Goal: Ask a question

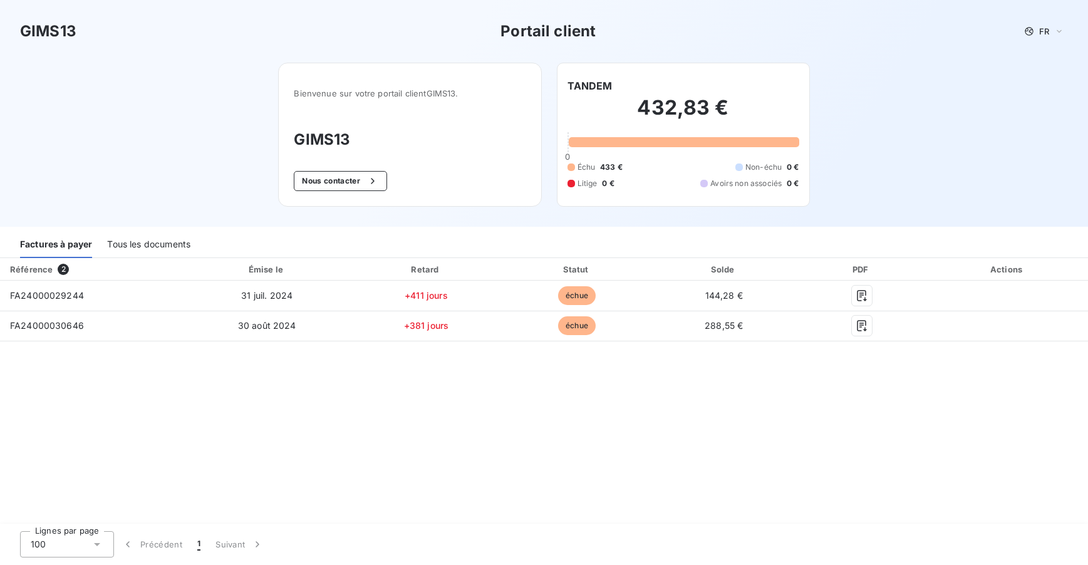
click at [157, 244] on div "Tous les documents" at bounding box center [148, 245] width 83 height 26
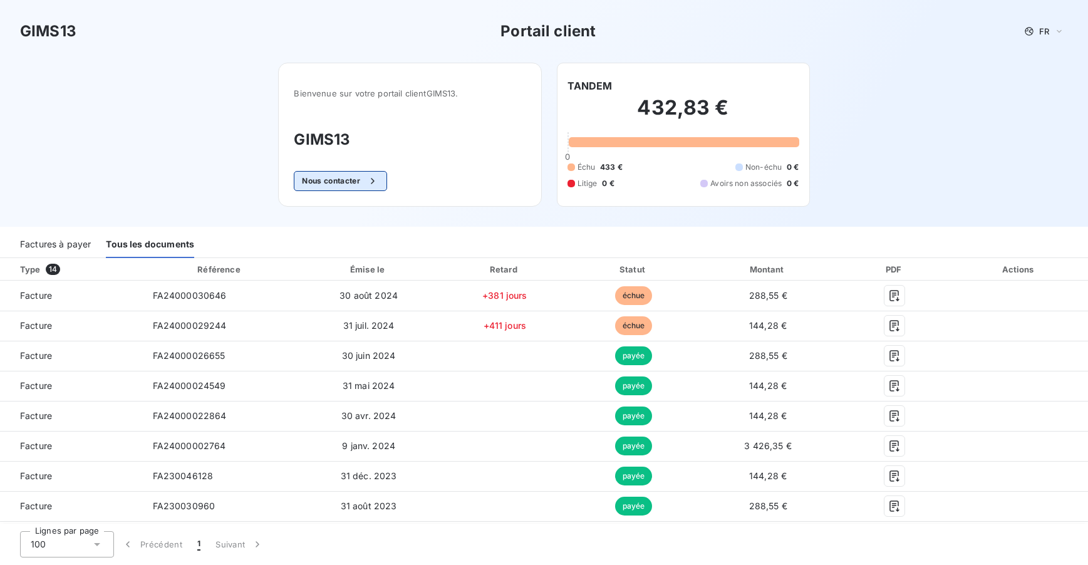
click at [343, 177] on button "Nous contacter" at bounding box center [340, 181] width 93 height 20
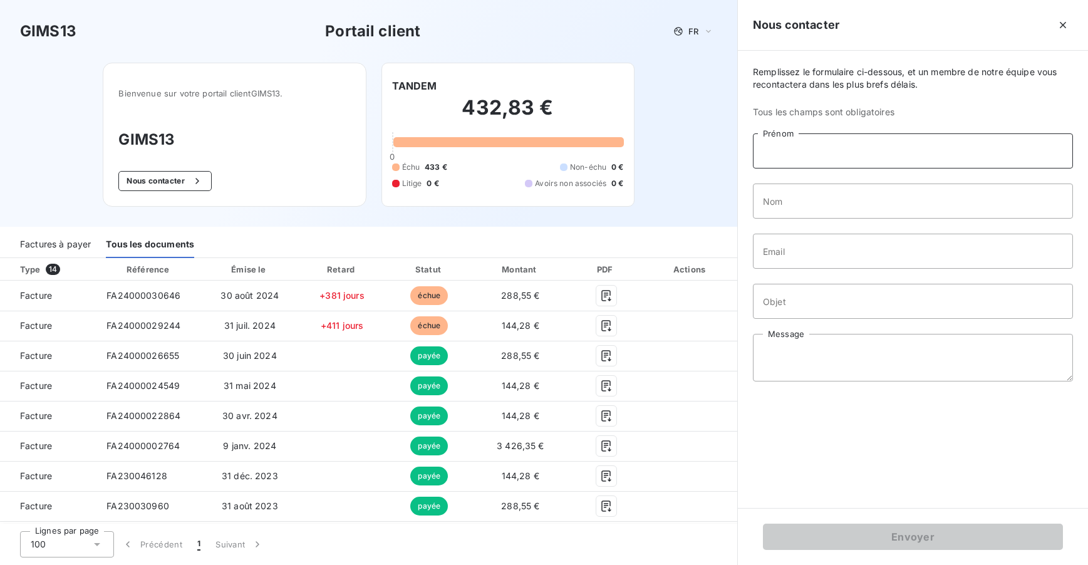
click at [844, 158] on input "Prénom" at bounding box center [913, 150] width 320 height 35
type input "Jean"
type input "delanoë"
drag, startPoint x: 867, startPoint y: 251, endPoint x: 721, endPoint y: 262, distance: 146.3
click at [721, 262] on div "GIMS13 Portail client FR Bienvenue sur votre portail client GIMS13 . GIMS13 Nou…" at bounding box center [544, 282] width 1088 height 565
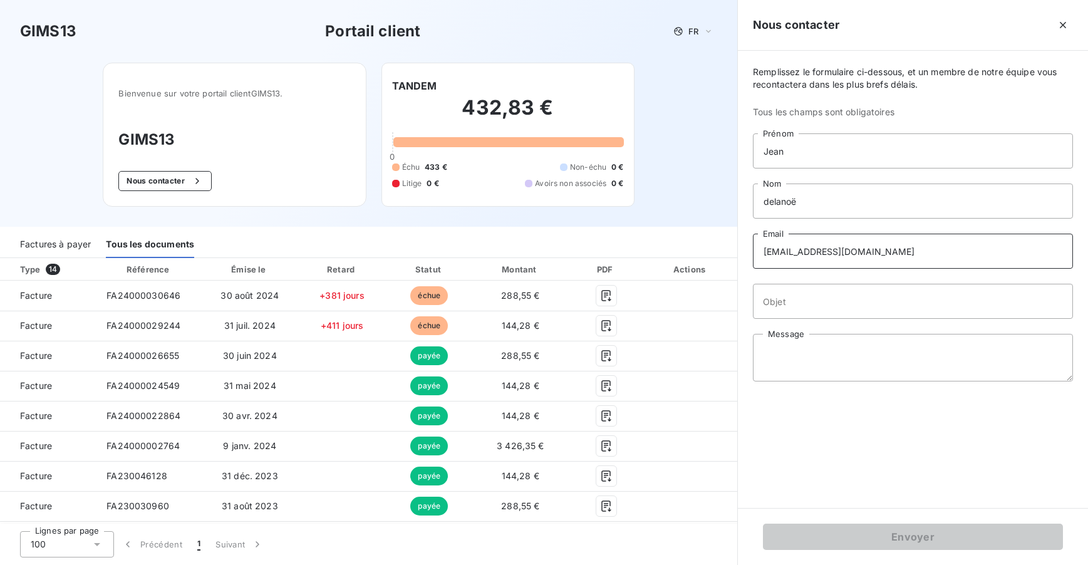
type input "[EMAIL_ADDRESS][DOMAIN_NAME]"
click at [821, 301] on input "Objet" at bounding box center [913, 301] width 320 height 35
type input "DUPLICATA FACTURE"
click at [810, 362] on textarea "Message" at bounding box center [913, 358] width 320 height 48
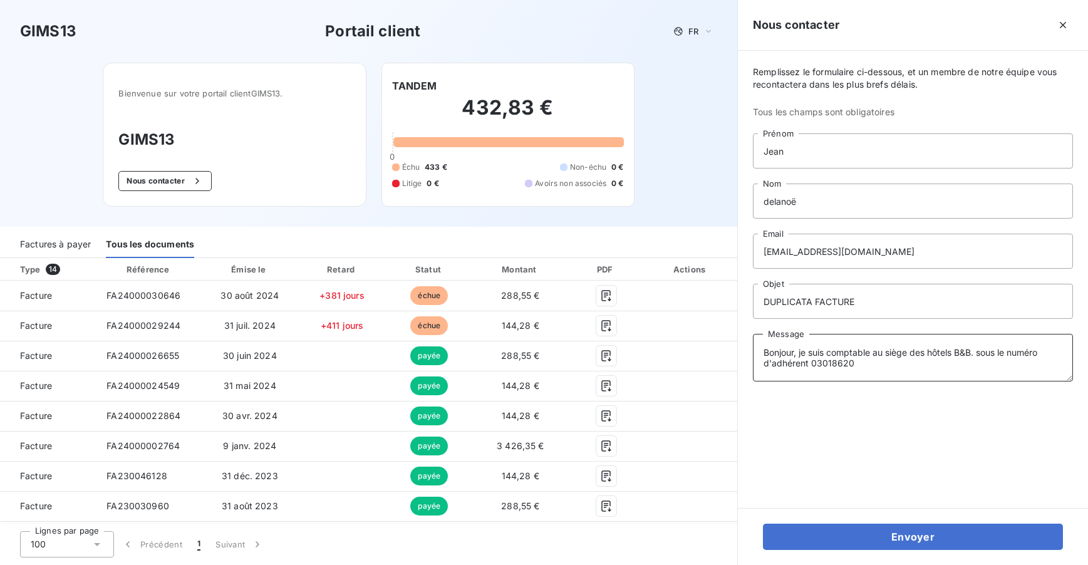
click at [869, 363] on textarea "Bonjour, je suis comptable au siège des hôtels B&B. sous le numéro d'adhérent 0…" at bounding box center [913, 358] width 320 height 48
drag, startPoint x: 1019, startPoint y: 361, endPoint x: 955, endPoint y: 378, distance: 66.7
click at [955, 378] on textarea "Bonjour, je suis comptable au siège des hôtels B&B. sous le numéro d'adhérent 0…" at bounding box center [913, 358] width 320 height 48
click at [1032, 361] on textarea "Bonjour, je suis comptable au siège des hôtels B&B. sous le numéro d'adhérent 0…" at bounding box center [913, 358] width 320 height 48
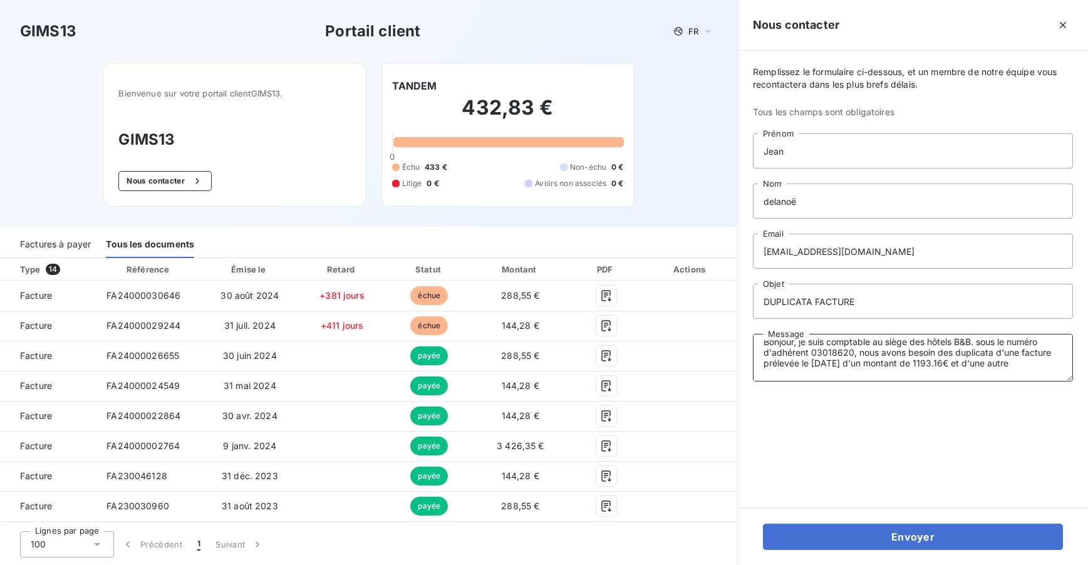
paste textarea "facture prélevée le [DATE] d'un montant de 1193.16€"
drag, startPoint x: 813, startPoint y: 373, endPoint x: 851, endPoint y: 376, distance: 38.3
click at [851, 376] on textarea "Bonjour, je suis comptable au siège des hôtels B&B. sous le numéro d'adhérent 0…" at bounding box center [913, 358] width 320 height 48
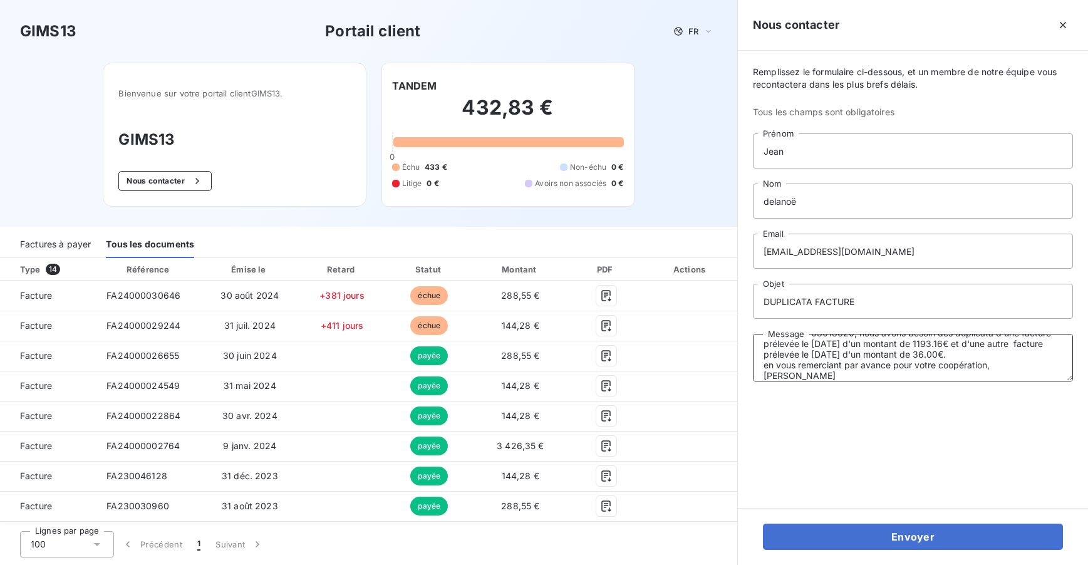
click at [868, 369] on textarea "Bonjour, je suis comptable au siège des hôtels B&B. sous le numéro d'adhérent 0…" at bounding box center [913, 358] width 320 height 48
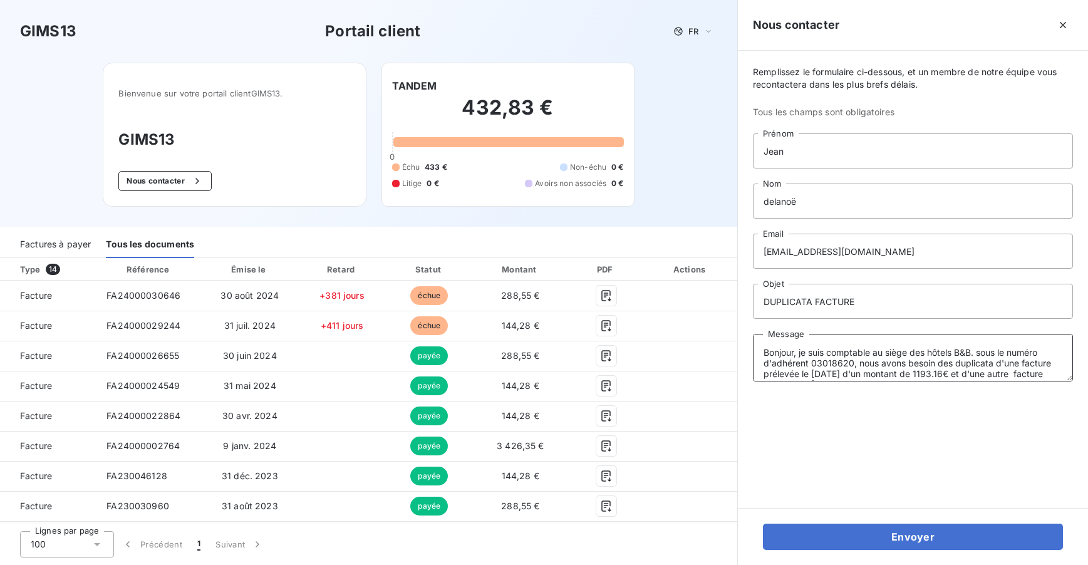
click at [982, 354] on textarea "Bonjour, je suis comptable au siège des hôtels B&B. sous le numéro d'adhérent 0…" at bounding box center [913, 358] width 320 height 48
click at [800, 356] on textarea "Bonjour, je suis comptable au siège des hôtels B&B. Sous le numéro d'adhérent 0…" at bounding box center [913, 358] width 320 height 48
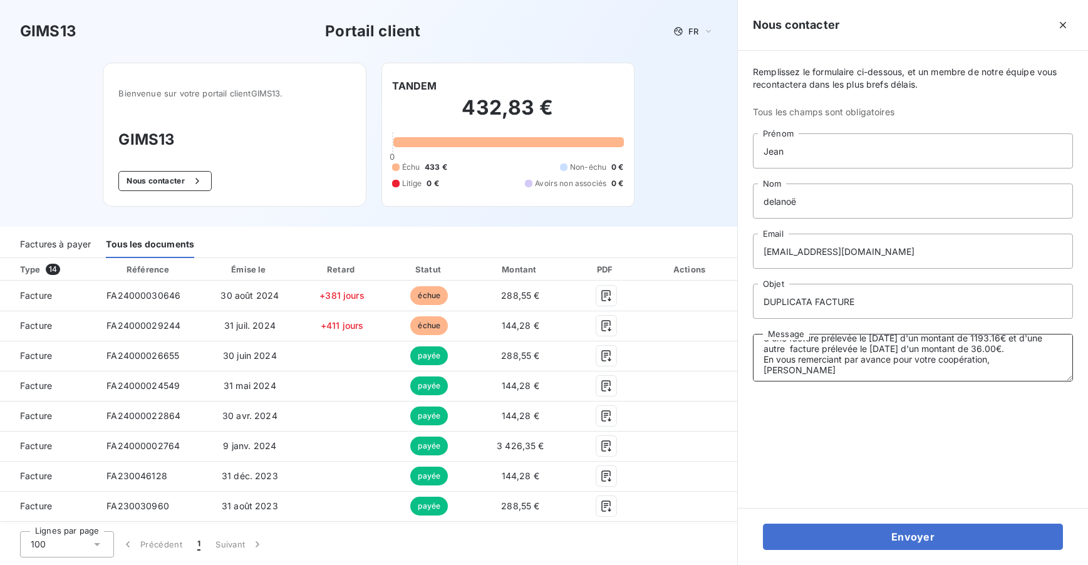
click at [828, 361] on textarea "Bonjour, je suis comptable au siège des hôtels B&B. Sous le numéro d'adhérent 0…" at bounding box center [913, 358] width 320 height 48
click at [817, 348] on textarea "Bonjour, je suis comptable au siège des hôtels B&B. Sous le numéro d'adhérent 0…" at bounding box center [913, 358] width 320 height 48
paste textarea "03019860"
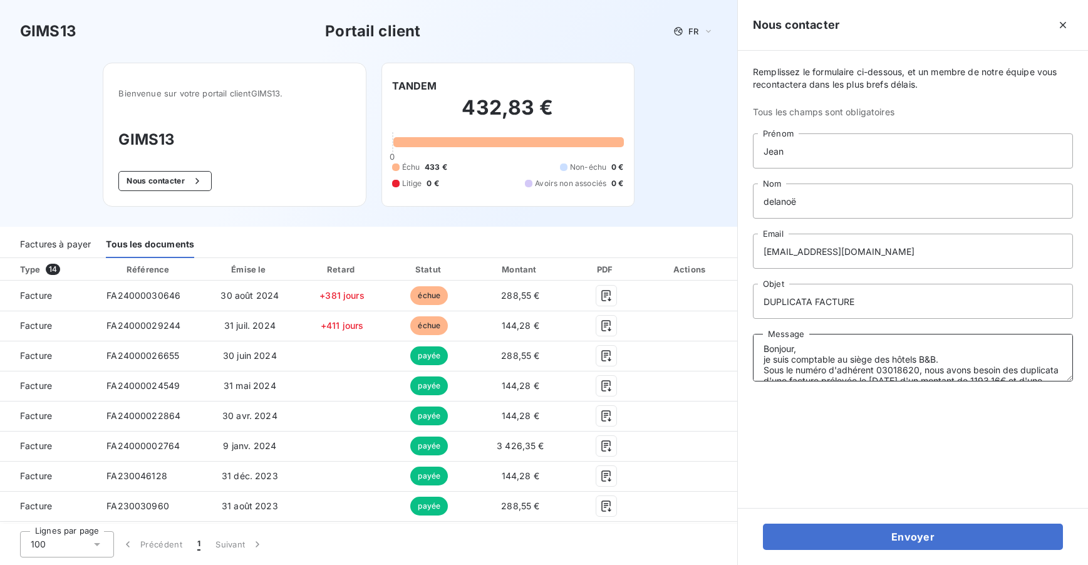
scroll to position [0, 0]
drag, startPoint x: 796, startPoint y: 358, endPoint x: 763, endPoint y: 368, distance: 35.4
click at [763, 368] on textarea "Bonjour, je suis comptable au siège des hôtels B&B. Sous le numéro d'adhérent 0…" at bounding box center [913, 358] width 320 height 48
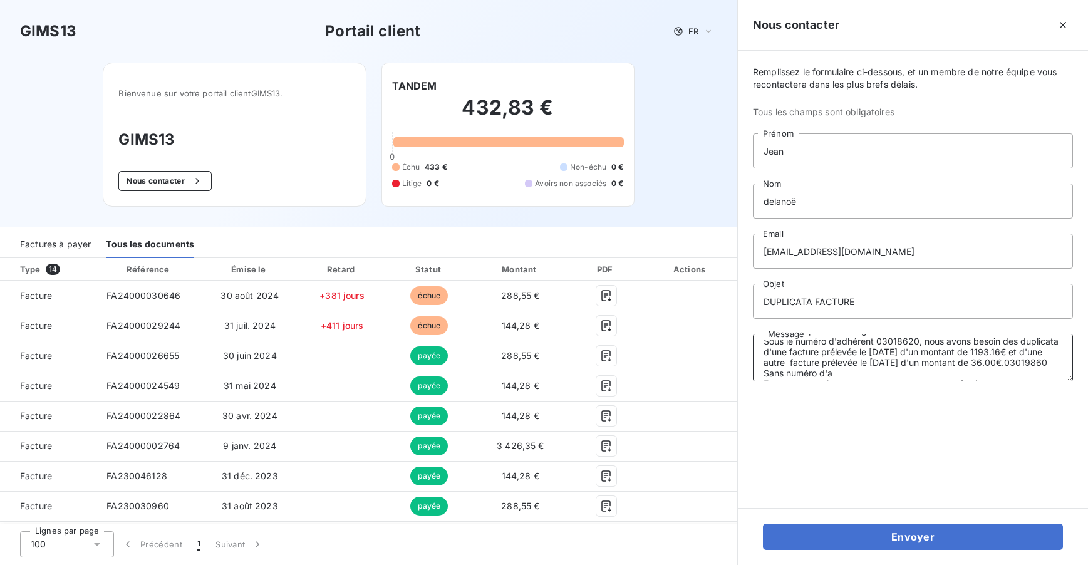
scroll to position [46, 0]
click at [797, 359] on textarea "Bonjour, je suis comptable au siège des hôtels B&B. Sous le numéro d'adhérent 0…" at bounding box center [913, 358] width 320 height 48
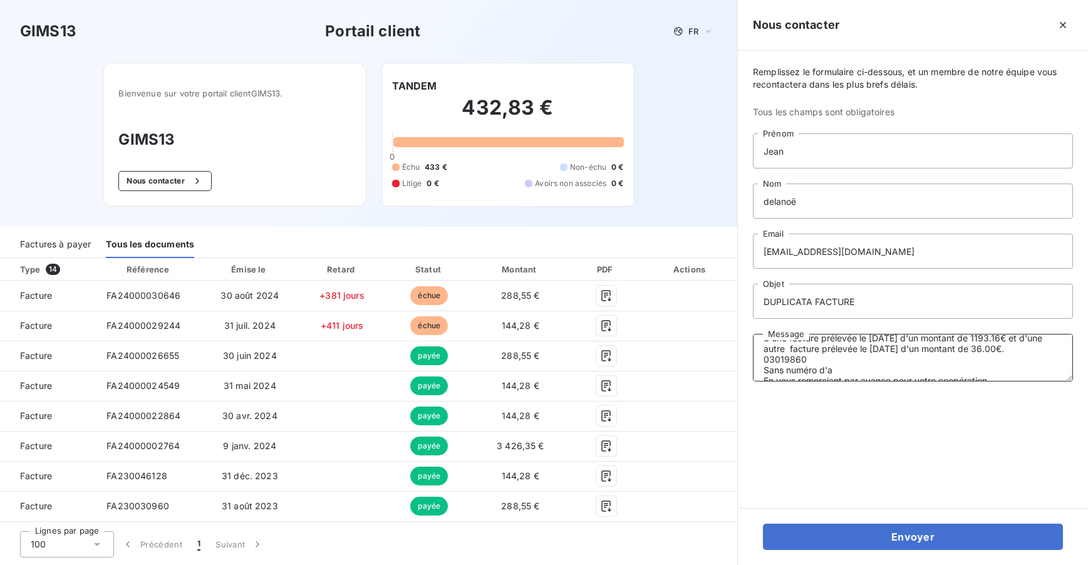
scroll to position [76, 0]
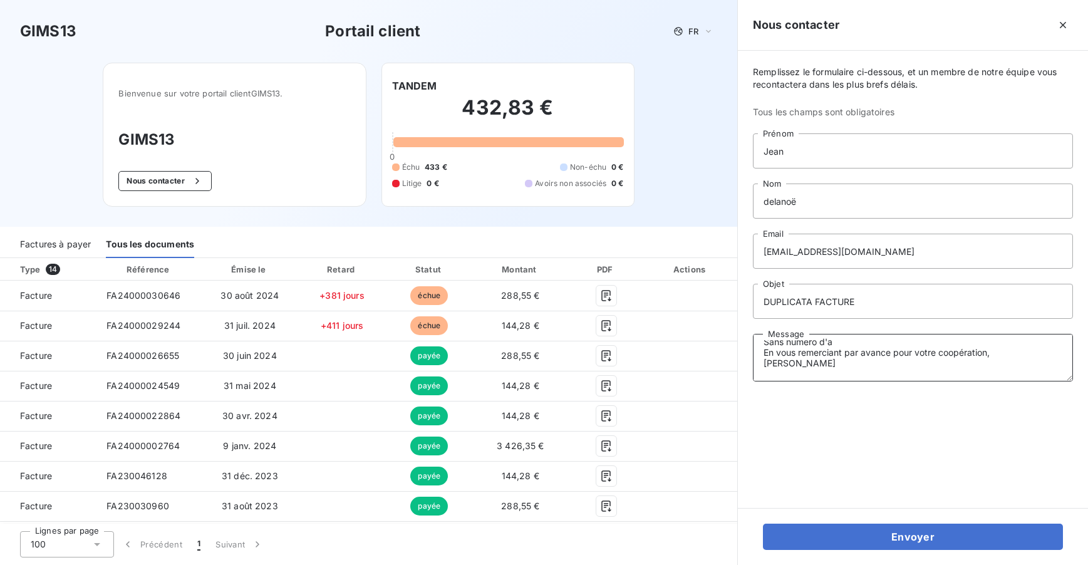
paste textarea "Sous le numéro d'adhérent 03018620, nous avons besoin des duplicata d'une factu…"
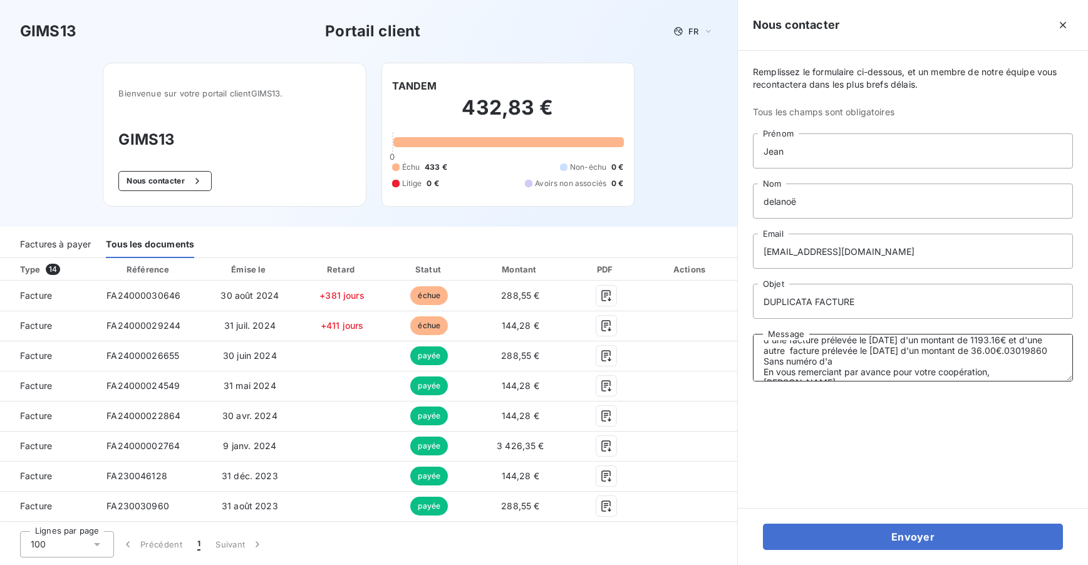
click at [908, 349] on textarea "Bonjour, je suis comptable au siège des hôtels B&B. Sous le numéro d'adhérent 0…" at bounding box center [913, 358] width 320 height 48
click at [880, 364] on textarea "Bonjour, je suis comptable au siège des hôtels B&B. Sous le numéro d'adhérent 0…" at bounding box center [913, 358] width 320 height 48
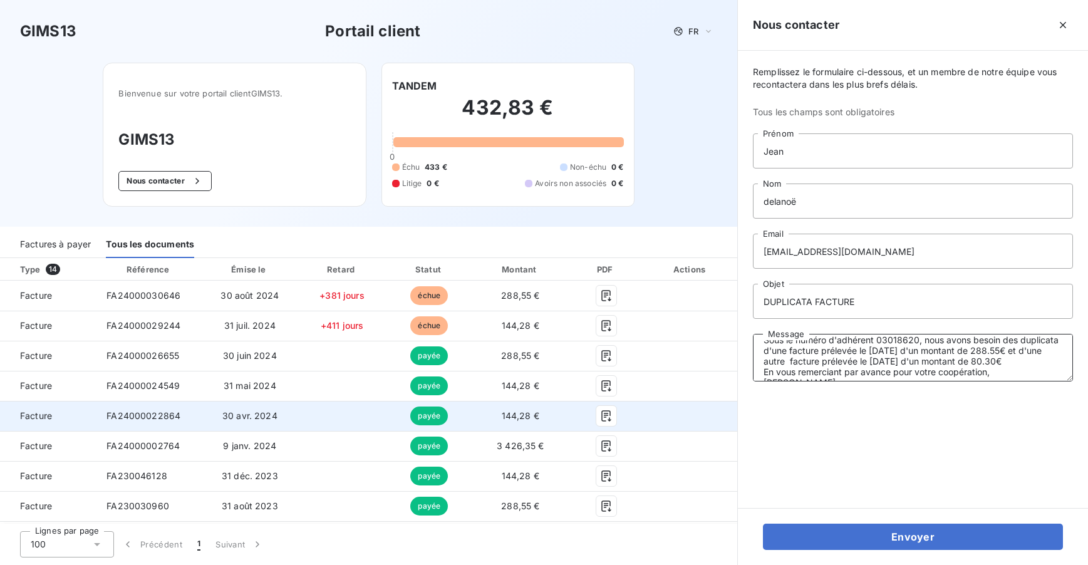
type textarea "Bonjour, je suis comptable au siège des hôtels B&B. Sous le numéro d'adhérent 0…"
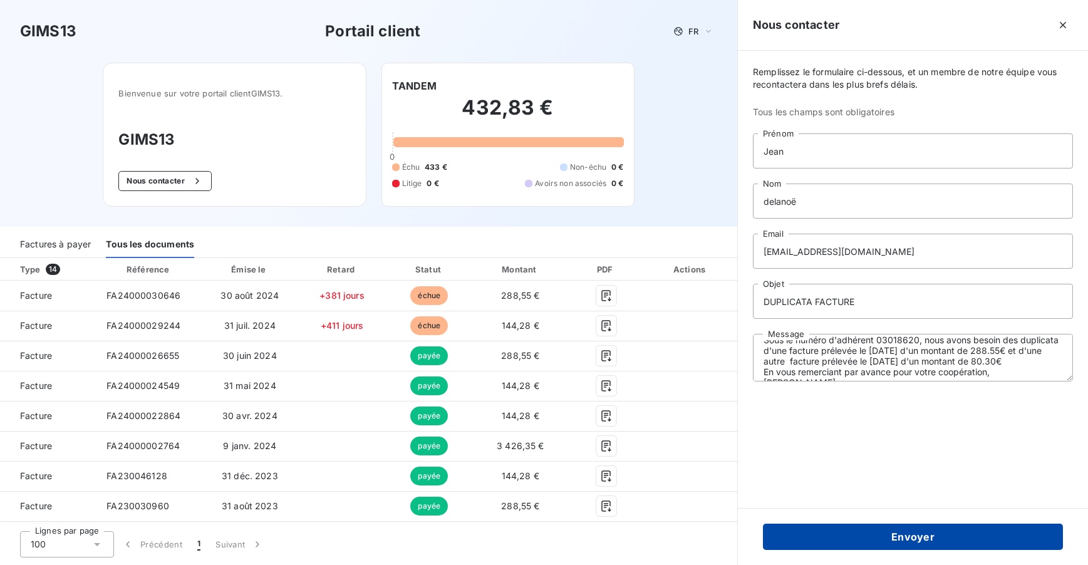
click at [918, 536] on button "Envoyer" at bounding box center [913, 536] width 300 height 26
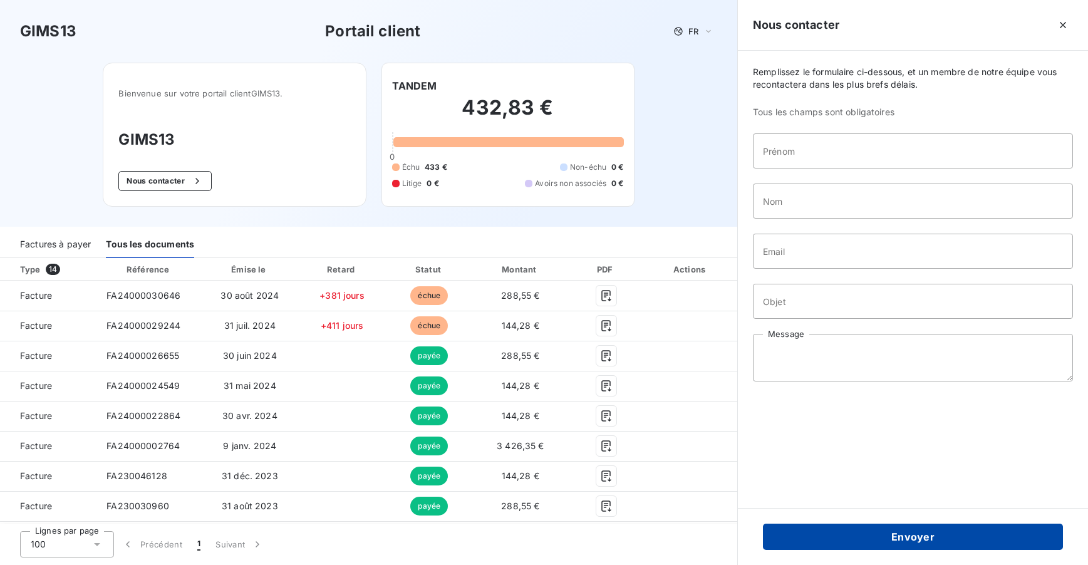
scroll to position [0, 0]
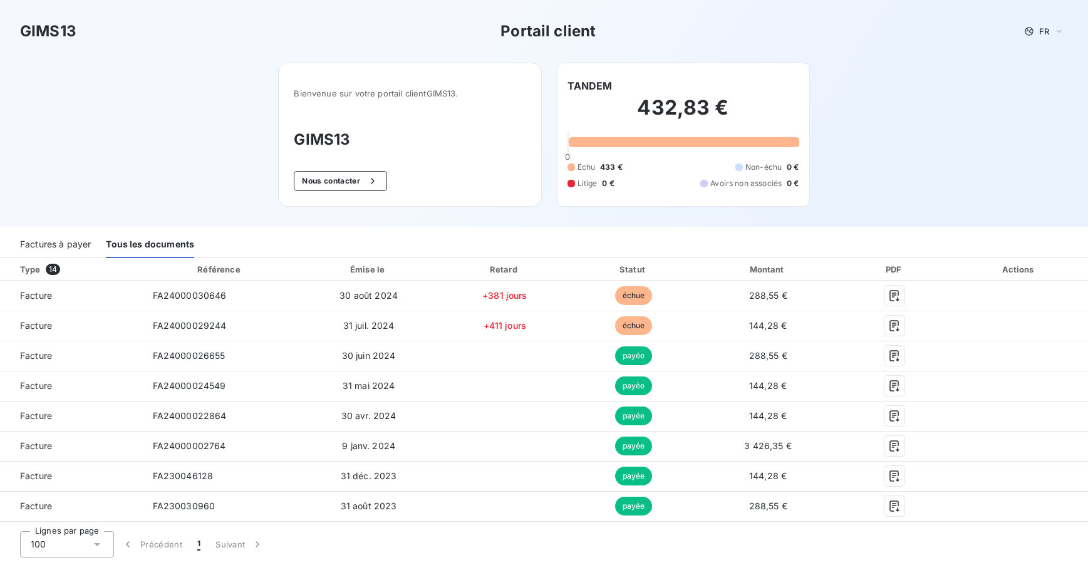
click at [56, 269] on span "14" at bounding box center [53, 269] width 14 height 11
